Goal: Information Seeking & Learning: Find specific fact

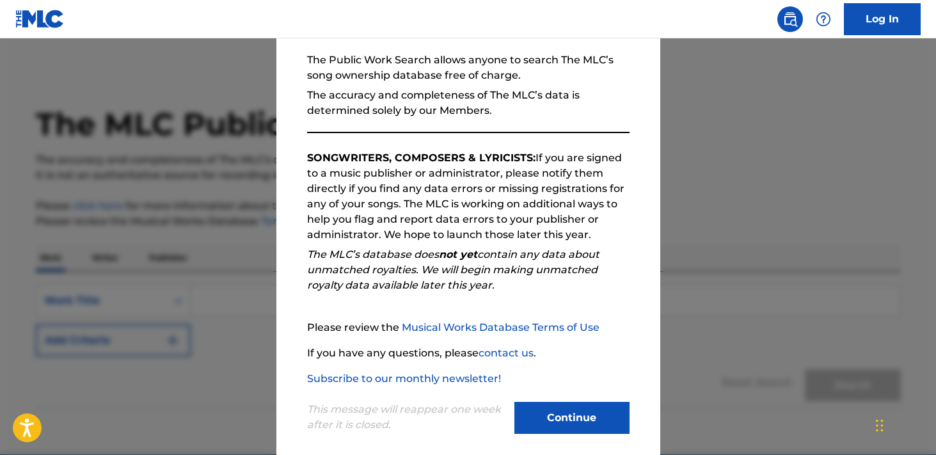
scroll to position [131, 0]
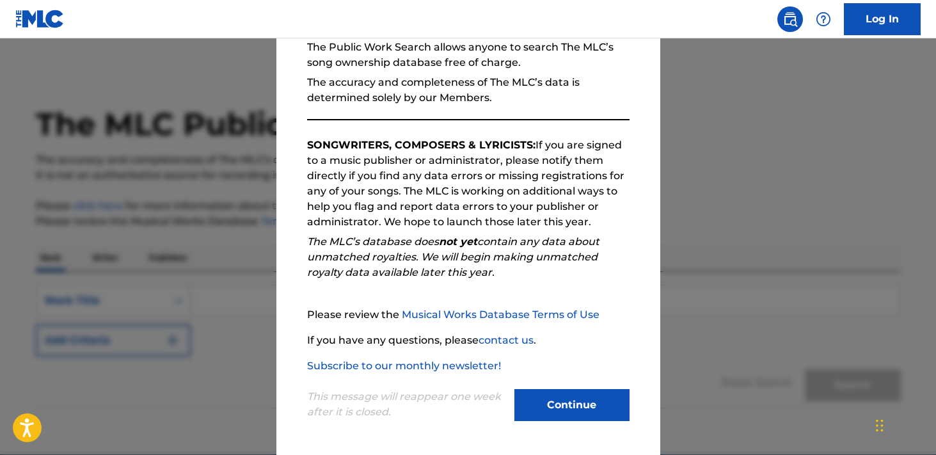
drag, startPoint x: 554, startPoint y: 400, endPoint x: 535, endPoint y: 396, distance: 19.6
click at [554, 400] on button "Continue" at bounding box center [571, 405] width 115 height 32
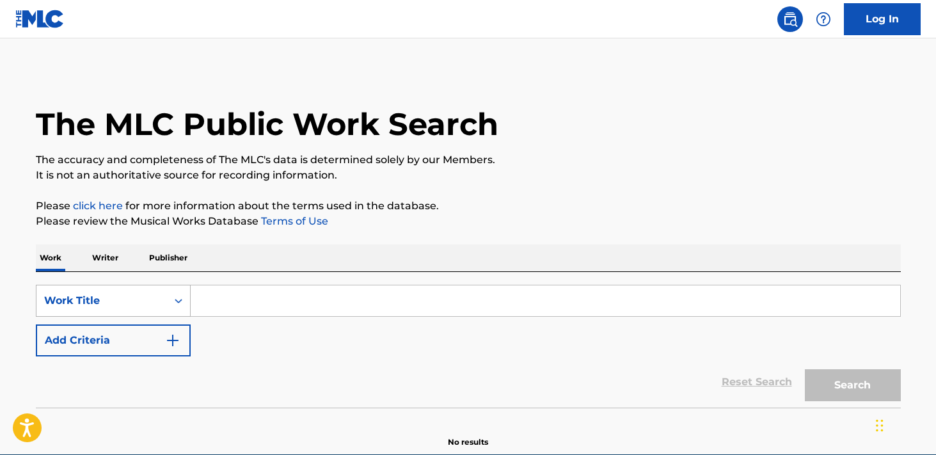
click at [92, 299] on div "Work Title" at bounding box center [113, 301] width 155 height 32
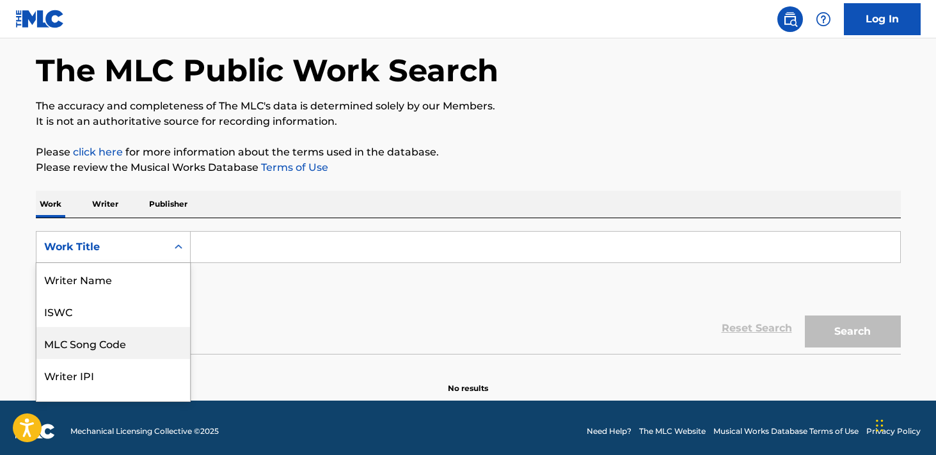
scroll to position [64, 0]
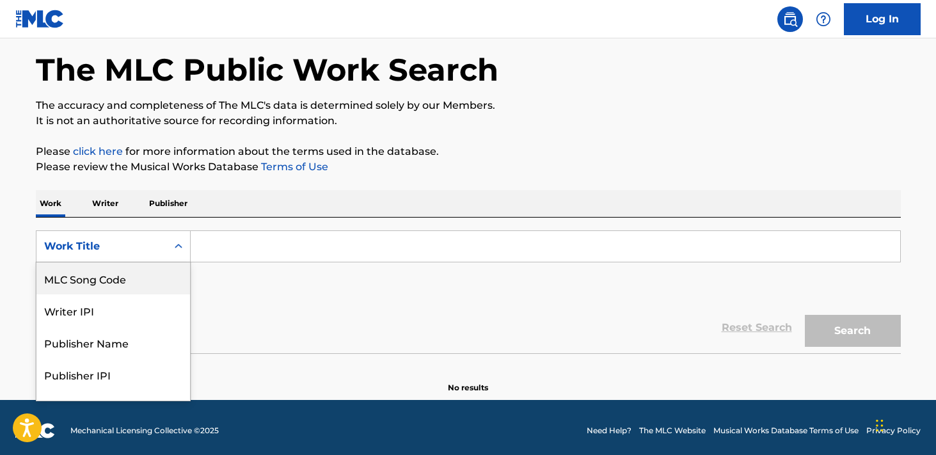
drag, startPoint x: 112, startPoint y: 283, endPoint x: 243, endPoint y: 266, distance: 132.4
click at [112, 283] on div "MLC Song Code" at bounding box center [113, 278] width 154 height 32
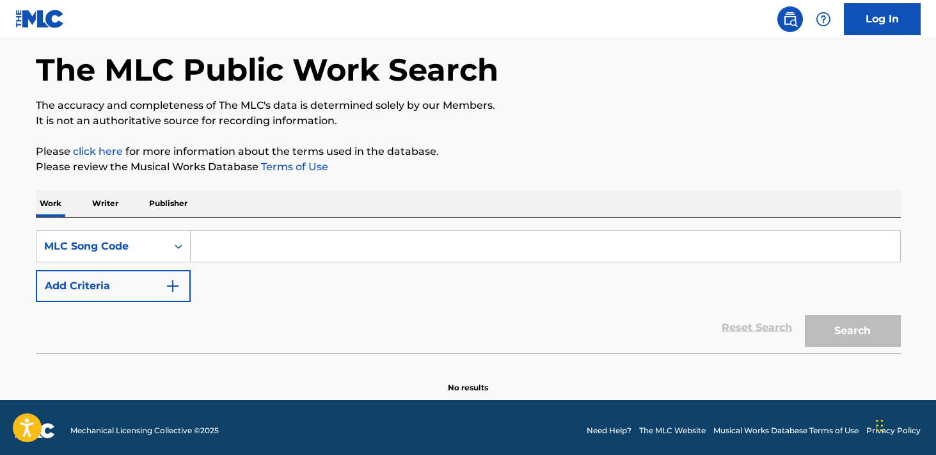
click at [261, 252] on input "Search Form" at bounding box center [546, 246] width 710 height 31
paste input "J1406H"
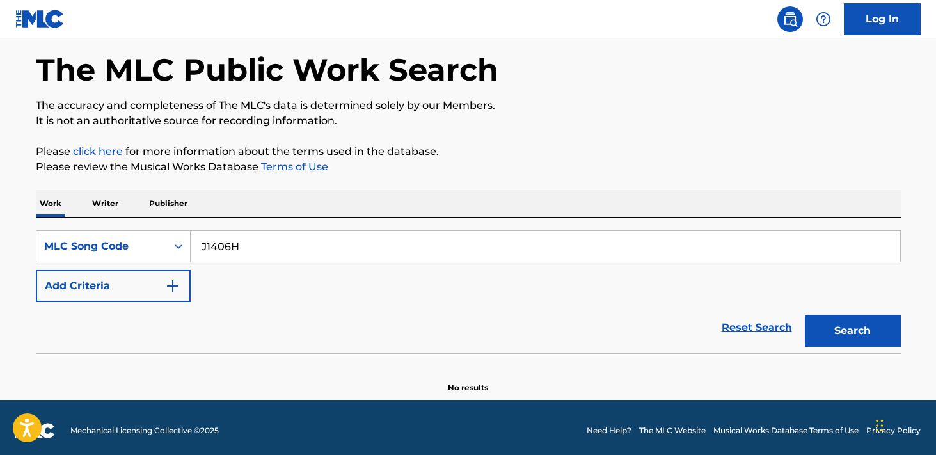
type input "J1406H"
click at [805, 315] on button "Search" at bounding box center [853, 331] width 96 height 32
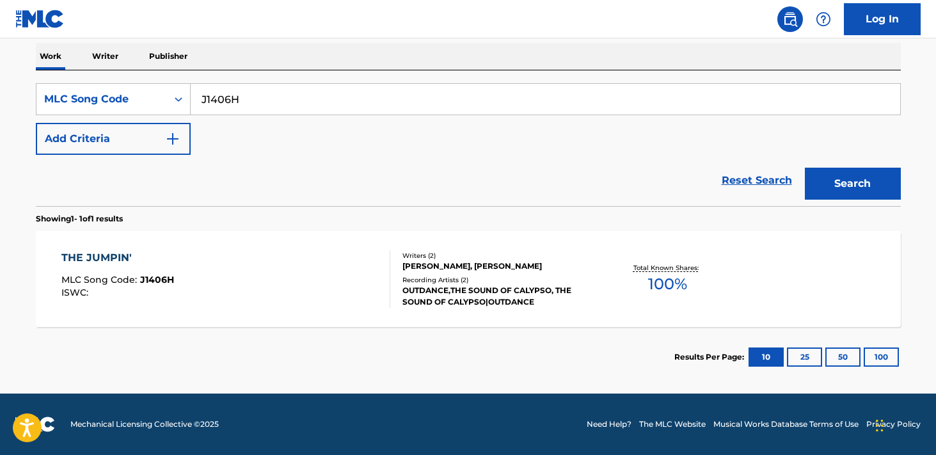
click at [295, 262] on div "THE JUMPIN' MLC Song Code : J1406H ISWC :" at bounding box center [225, 279] width 329 height 58
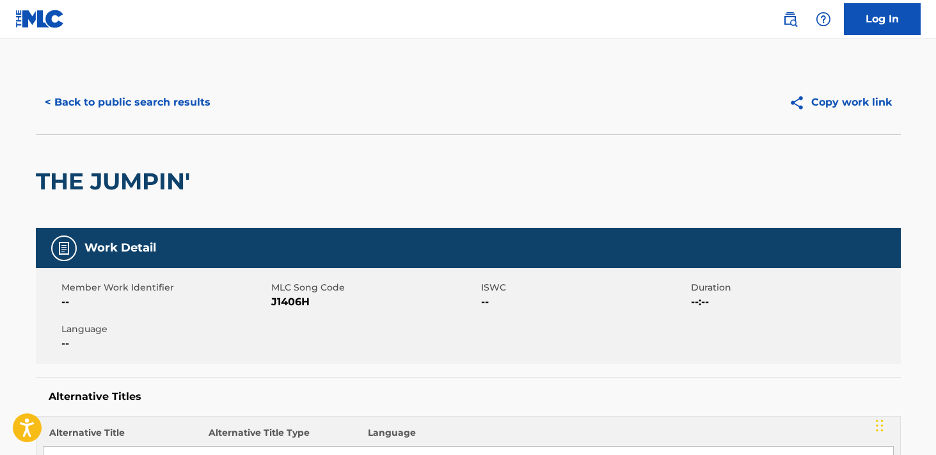
click at [147, 94] on button "< Back to public search results" at bounding box center [128, 102] width 184 height 32
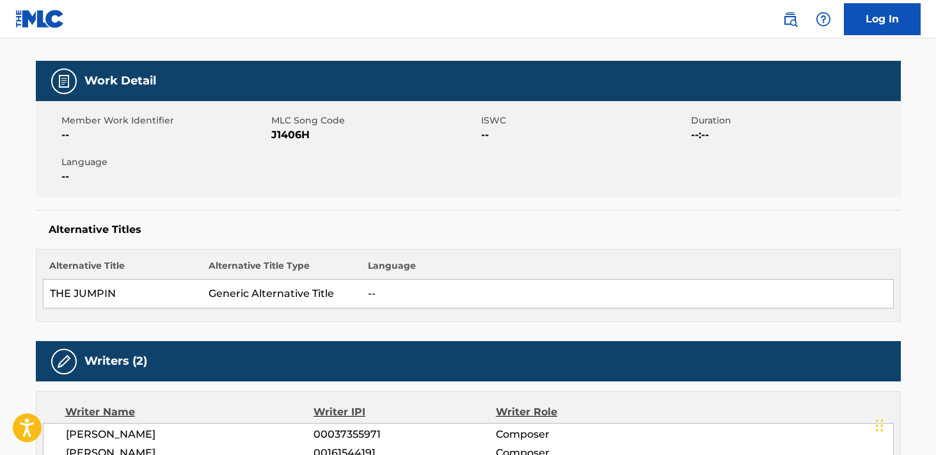
scroll to position [167, 0]
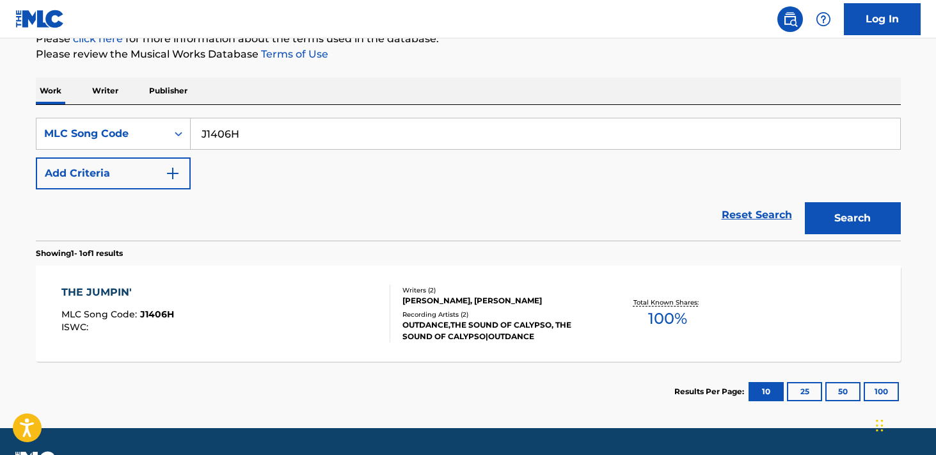
click at [426, 133] on input "J1406H" at bounding box center [546, 133] width 710 height 31
paste input "T4032F"
type input "T4032F"
click at [805, 202] on button "Search" at bounding box center [853, 218] width 96 height 32
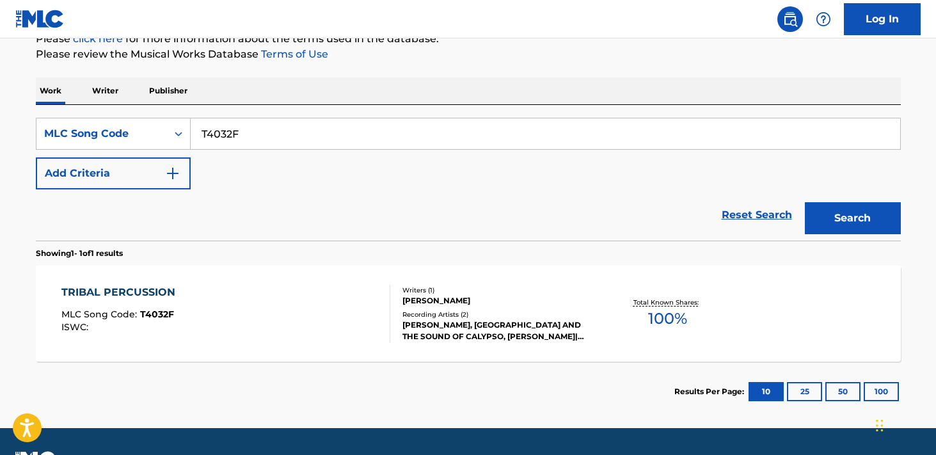
click at [232, 303] on div "TRIBAL PERCUSSION MLC Song Code : T4032F ISWC :" at bounding box center [225, 314] width 329 height 58
